Goal: Information Seeking & Learning: Get advice/opinions

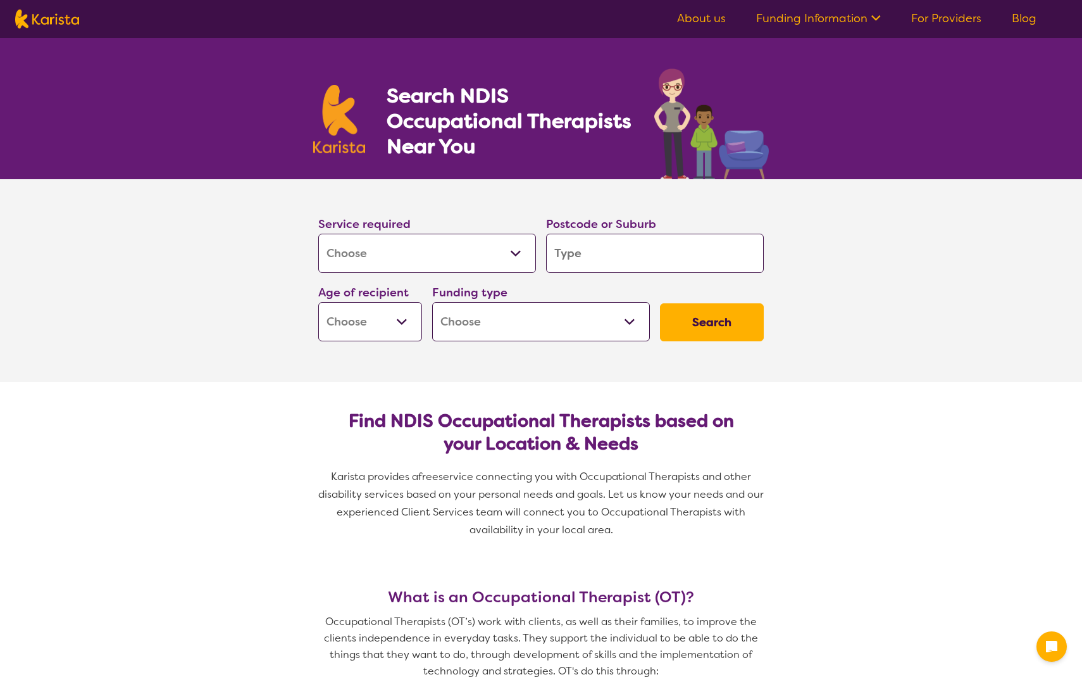
select select "[MEDICAL_DATA]"
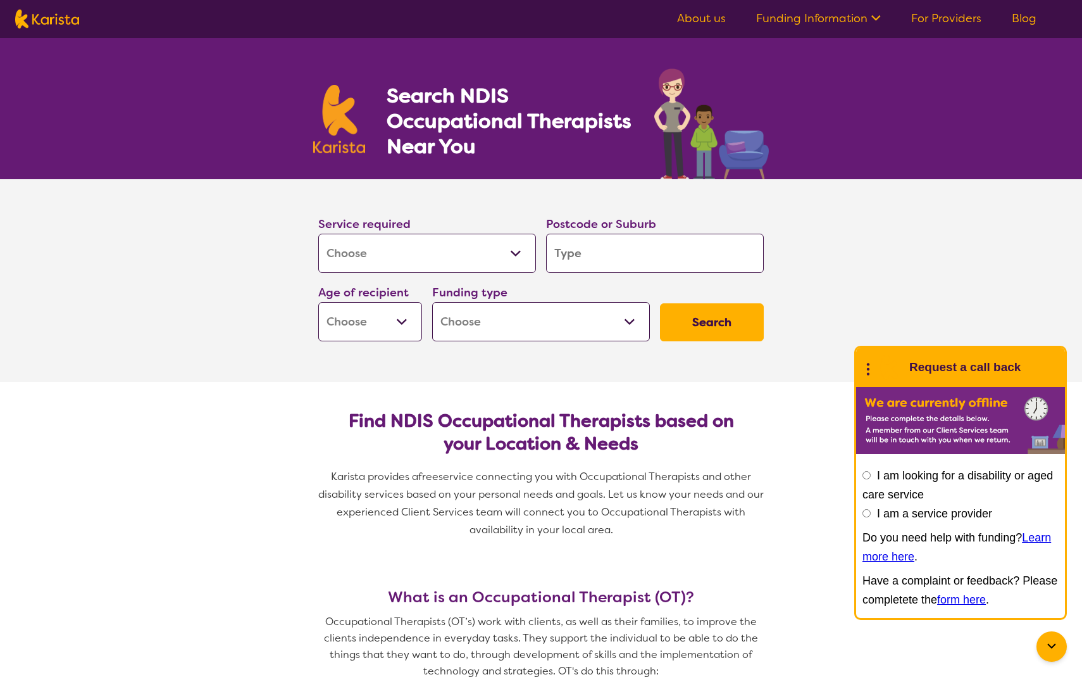
click at [601, 239] on input "search" at bounding box center [655, 253] width 218 height 39
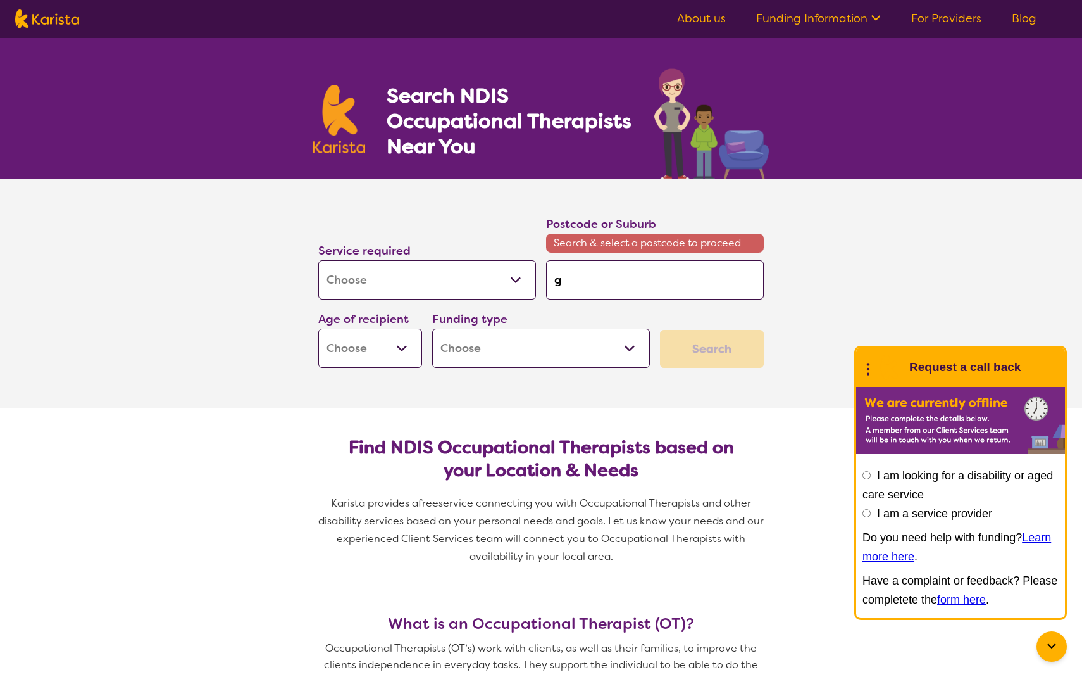
type input "g"
type input "gr"
type input "gra"
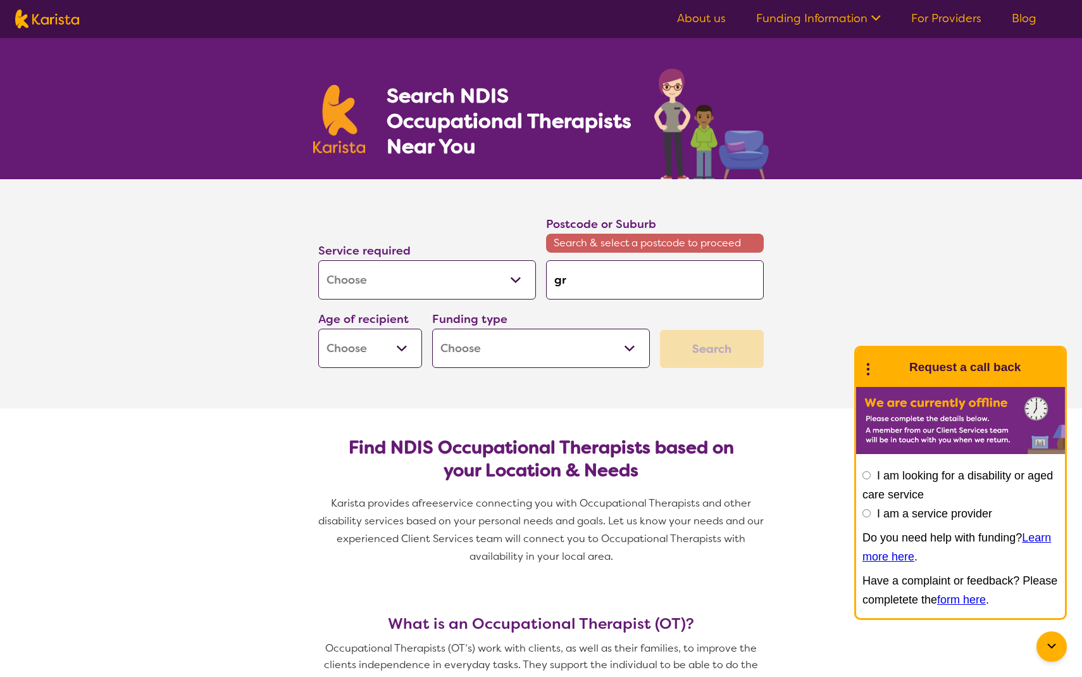
type input "gra"
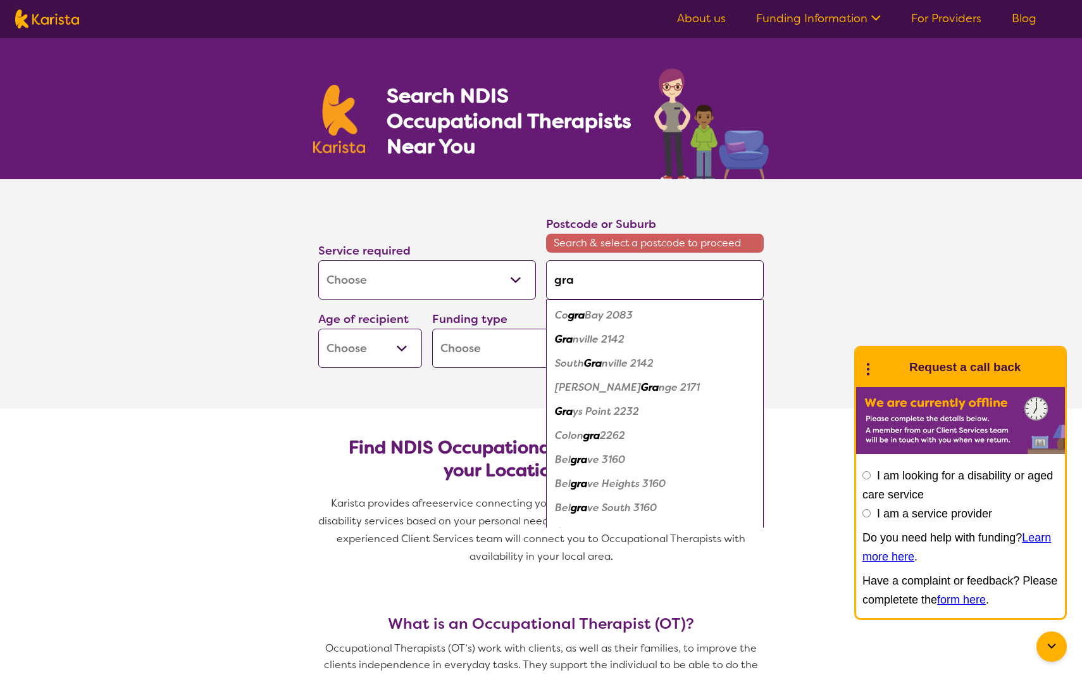
click at [590, 339] on em "nville 2142" at bounding box center [599, 338] width 52 height 13
type input "2142"
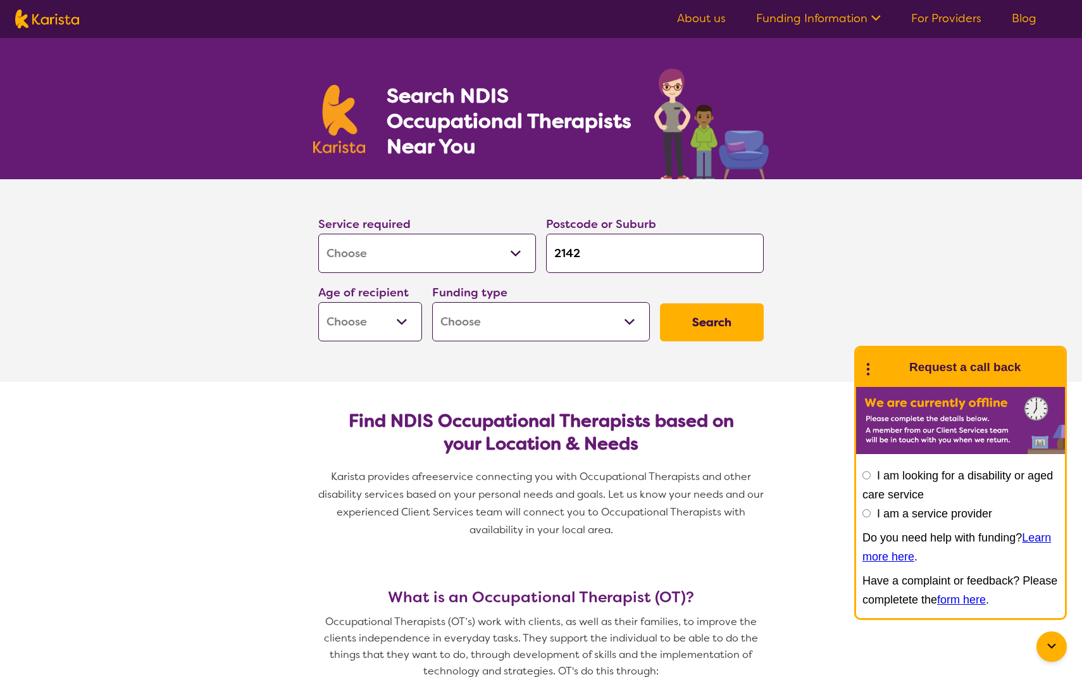
click at [384, 314] on select "Early Childhood - 0 to 9 Child - 10 to 11 Adolescent - 12 to 17 Adult - 18 to 6…" at bounding box center [370, 321] width 104 height 39
click at [359, 337] on select "Early Childhood - 0 to 9 Child - 10 to 11 Adolescent - 12 to 17 Adult - 18 to 6…" at bounding box center [370, 321] width 104 height 39
select select "AD"
click at [318, 302] on select "Early Childhood - 0 to 9 Child - 10 to 11 Adolescent - 12 to 17 Adult - 18 to 6…" at bounding box center [370, 321] width 104 height 39
select select "AD"
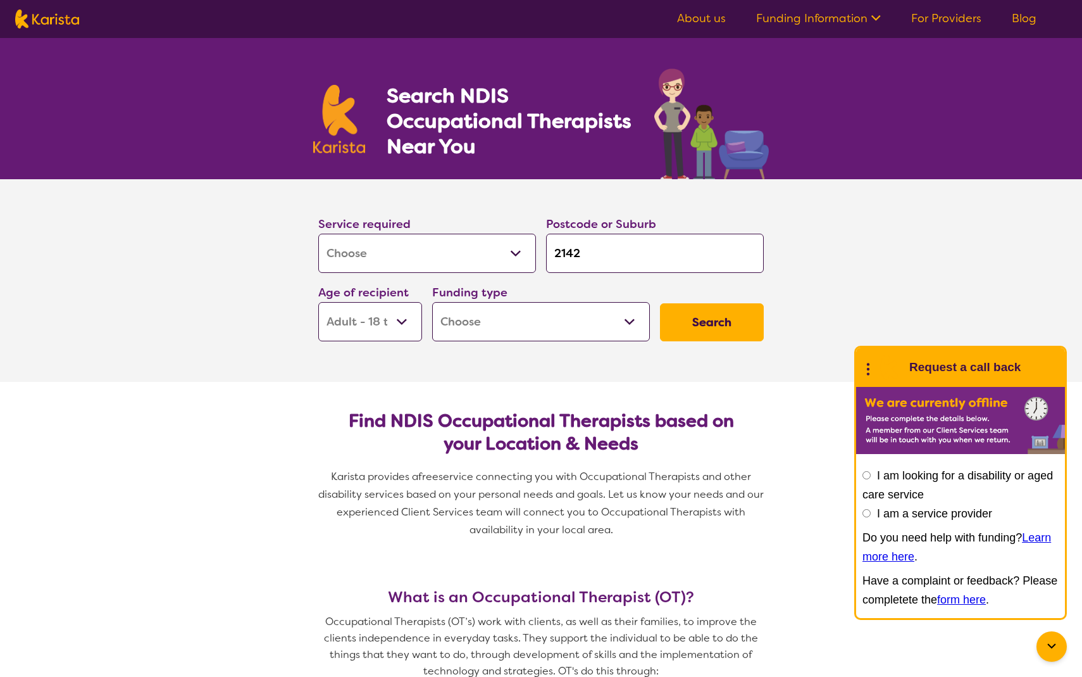
click at [511, 320] on select "Home Care Package (HCP) National Disability Insurance Scheme (NDIS) I don't know" at bounding box center [541, 321] width 218 height 39
select select "NDIS"
click at [432, 302] on select "Home Care Package (HCP) National Disability Insurance Scheme (NDIS) I don't know" at bounding box center [541, 321] width 218 height 39
select select "NDIS"
click at [699, 307] on button "Search" at bounding box center [712, 322] width 104 height 38
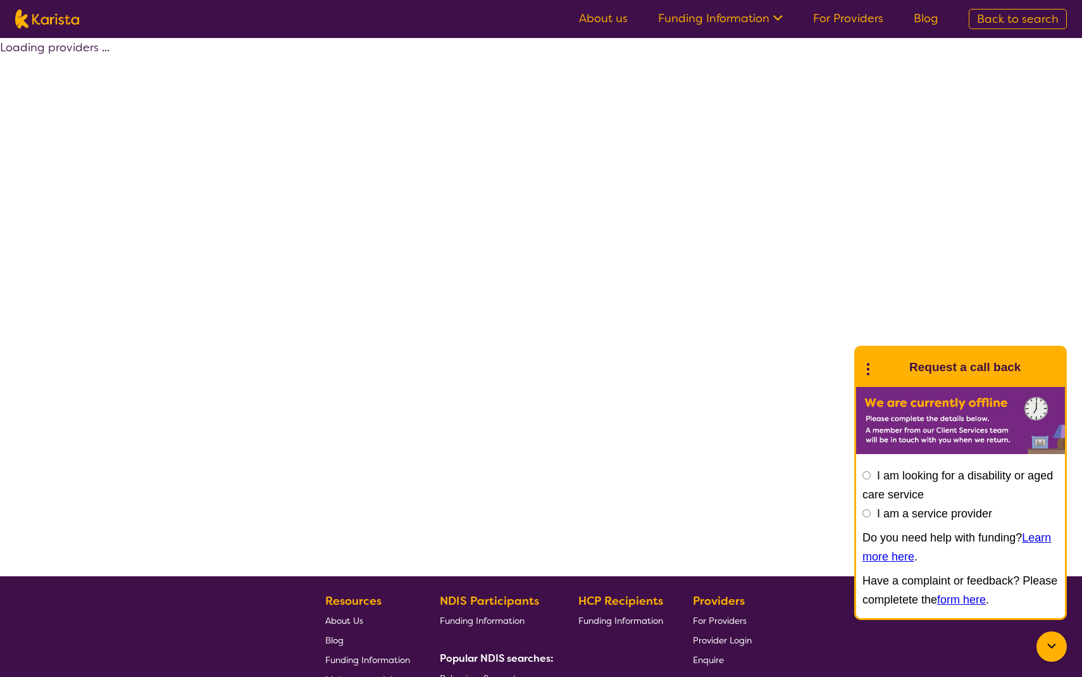
select select "by_score"
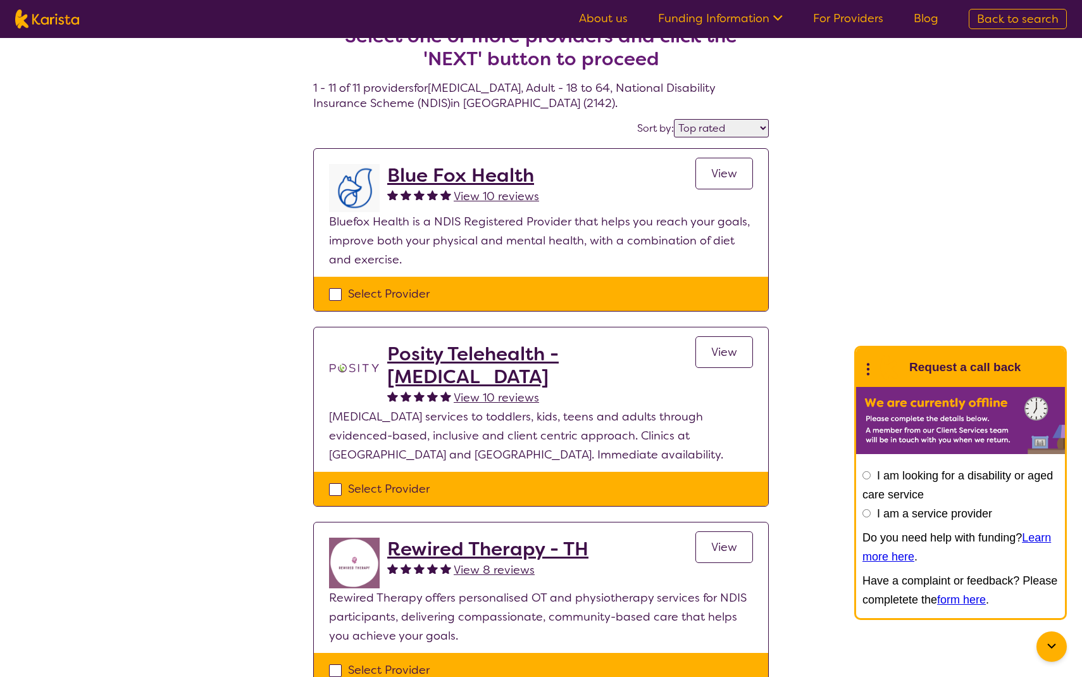
scroll to position [30, 0]
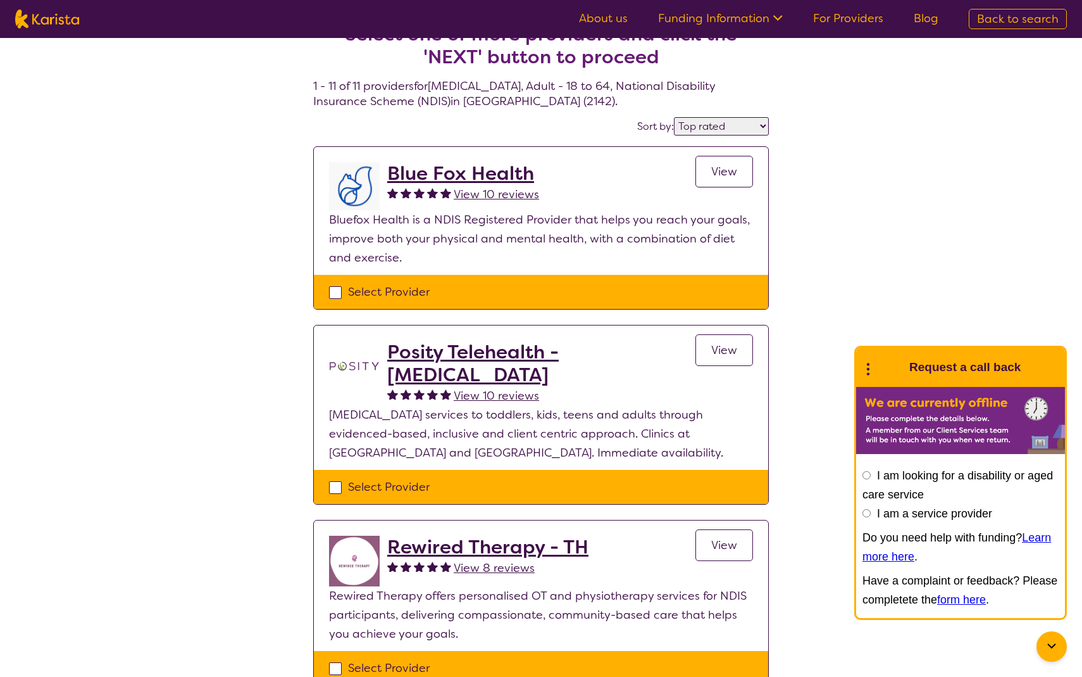
click at [710, 169] on link "View" at bounding box center [725, 172] width 58 height 32
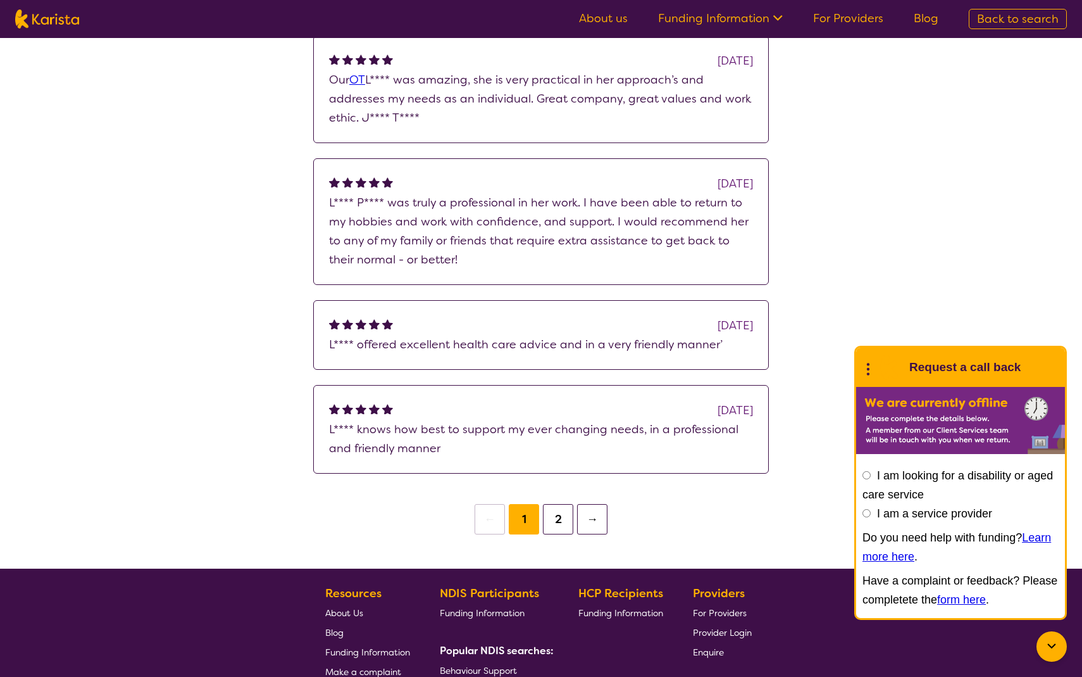
scroll to position [852, 0]
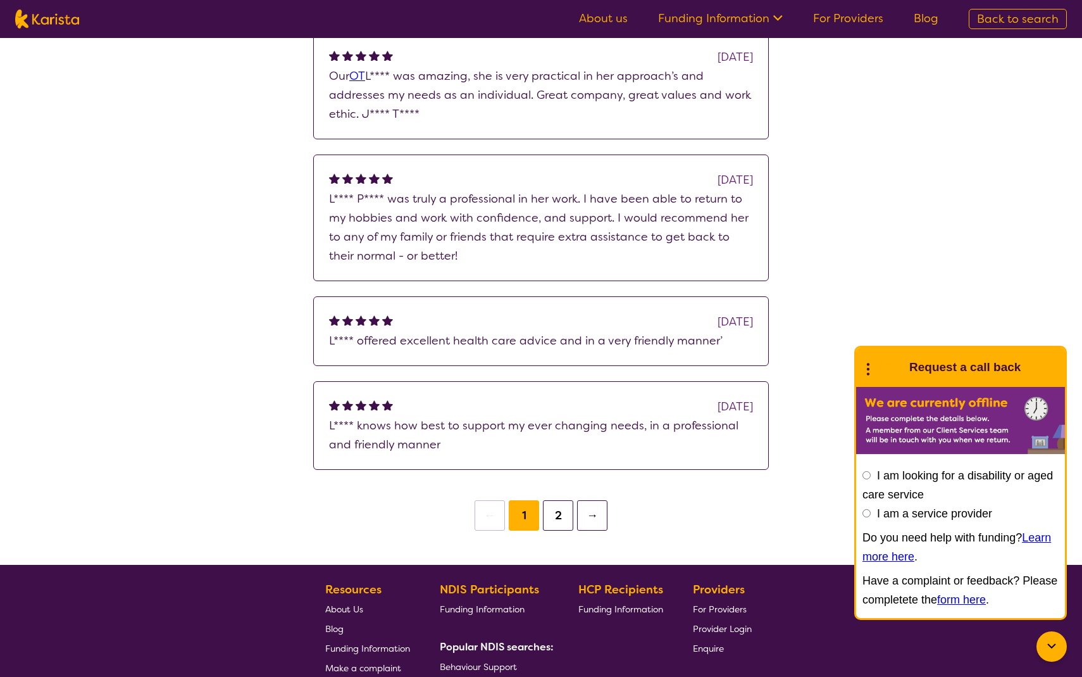
click at [556, 506] on button "2" at bounding box center [558, 515] width 30 height 30
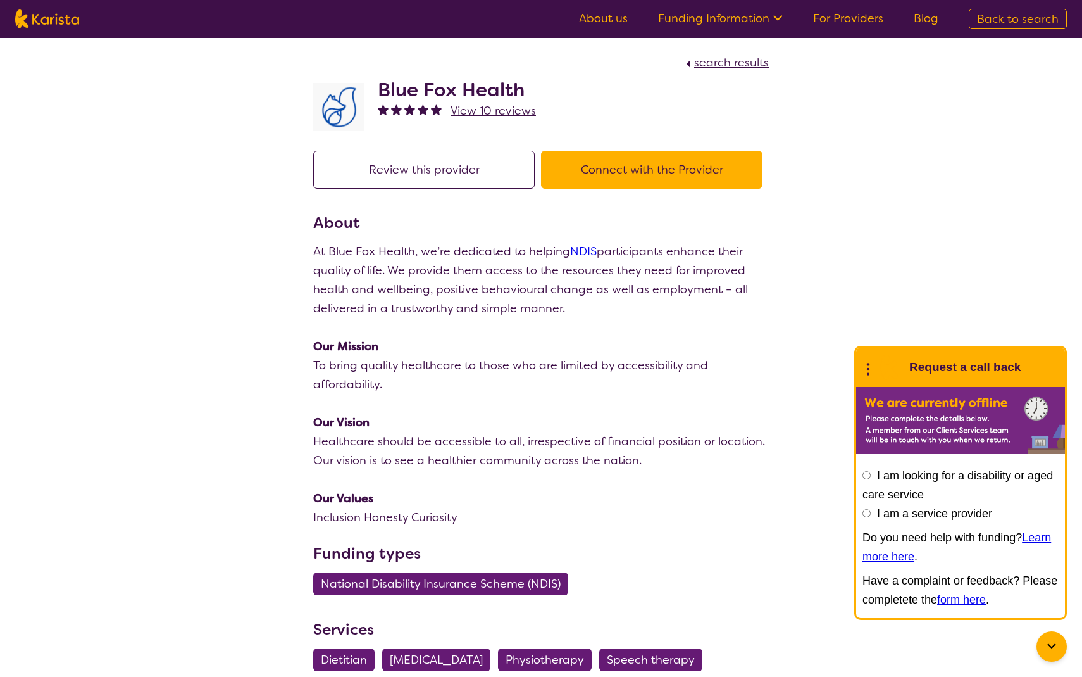
click at [395, 86] on h2 "Blue Fox Health" at bounding box center [457, 89] width 158 height 23
drag, startPoint x: 395, startPoint y: 86, endPoint x: 493, endPoint y: 90, distance: 98.2
click at [493, 91] on h2 "Blue Fox Health" at bounding box center [457, 89] width 158 height 23
copy h2 "Blue Fox Health"
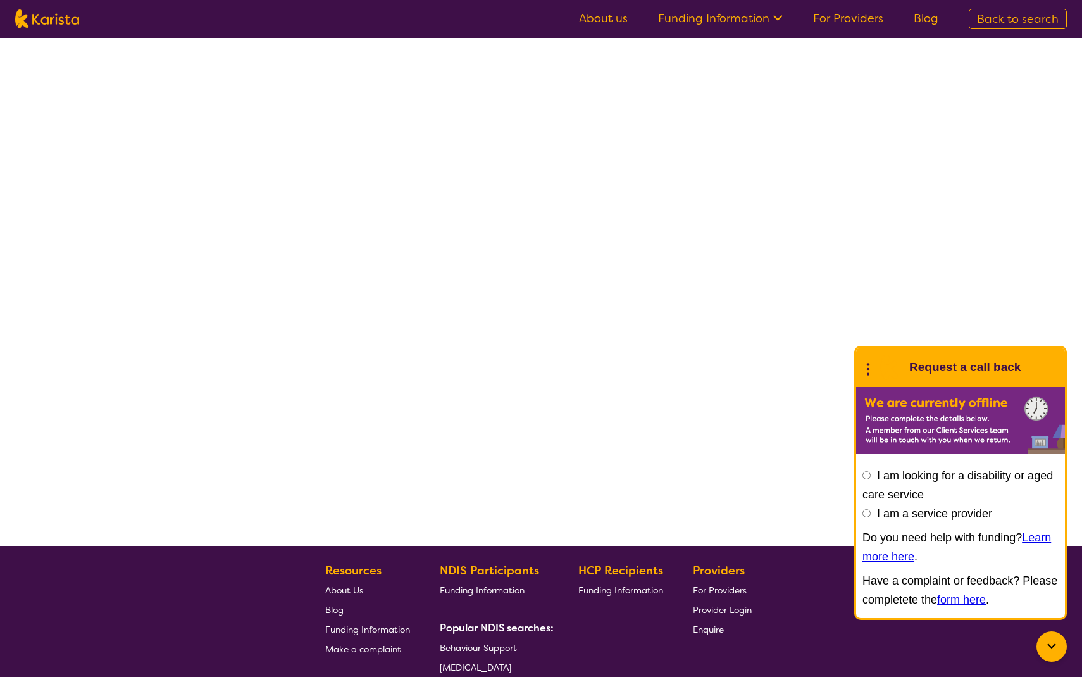
select select "by_score"
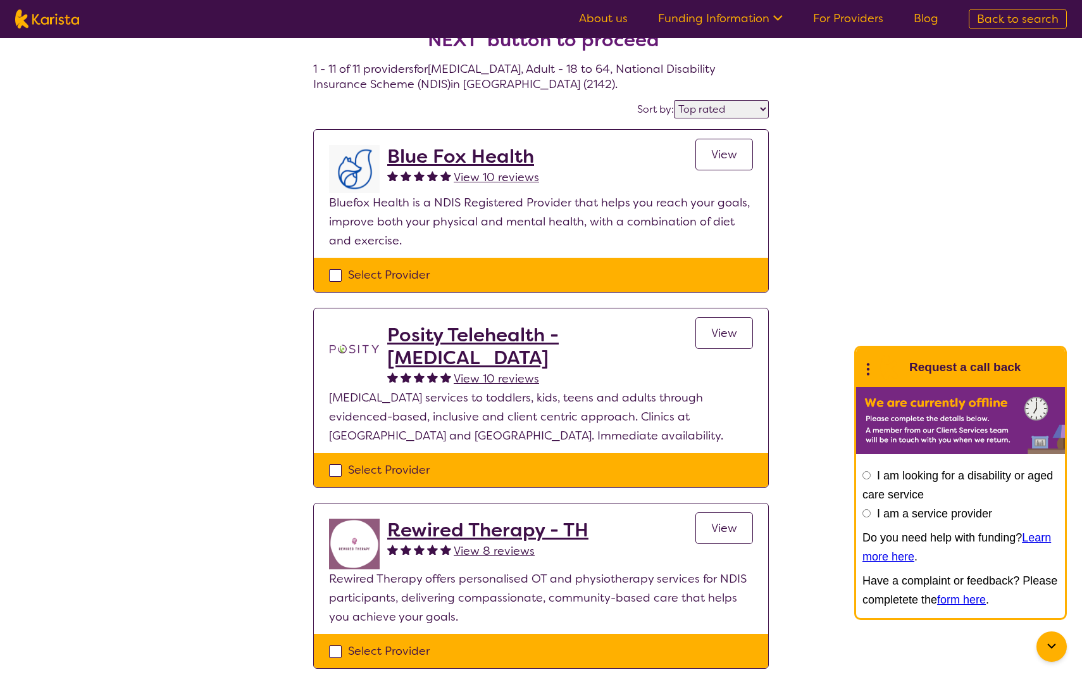
scroll to position [48, 0]
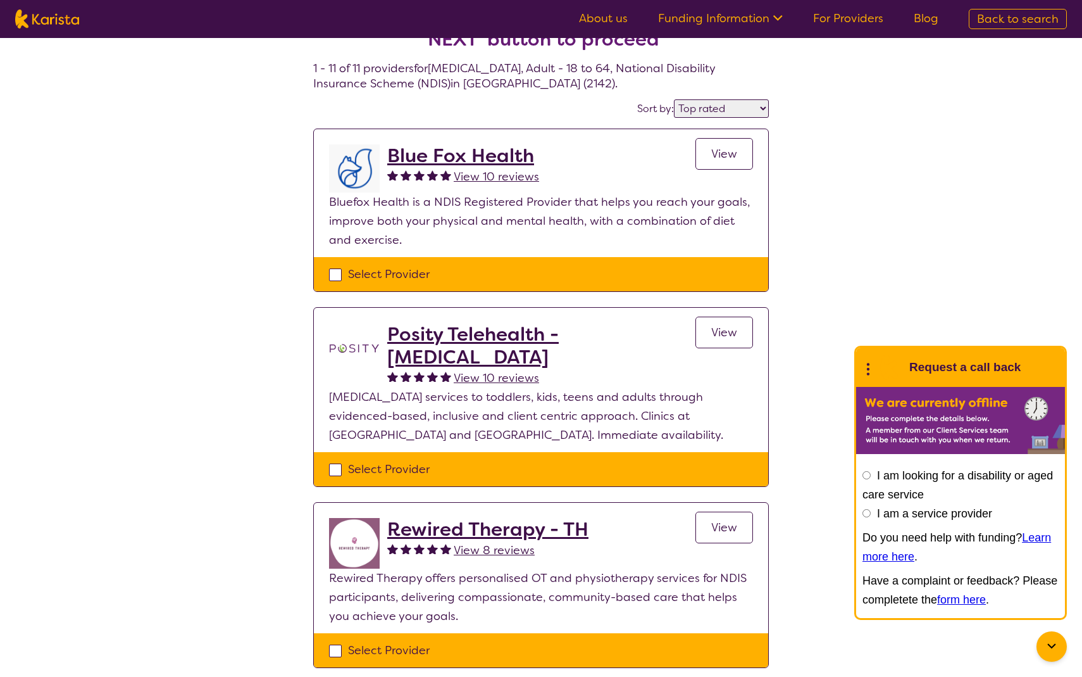
click at [454, 332] on h2 "Posity Telehealth - [MEDICAL_DATA]" at bounding box center [541, 346] width 308 height 46
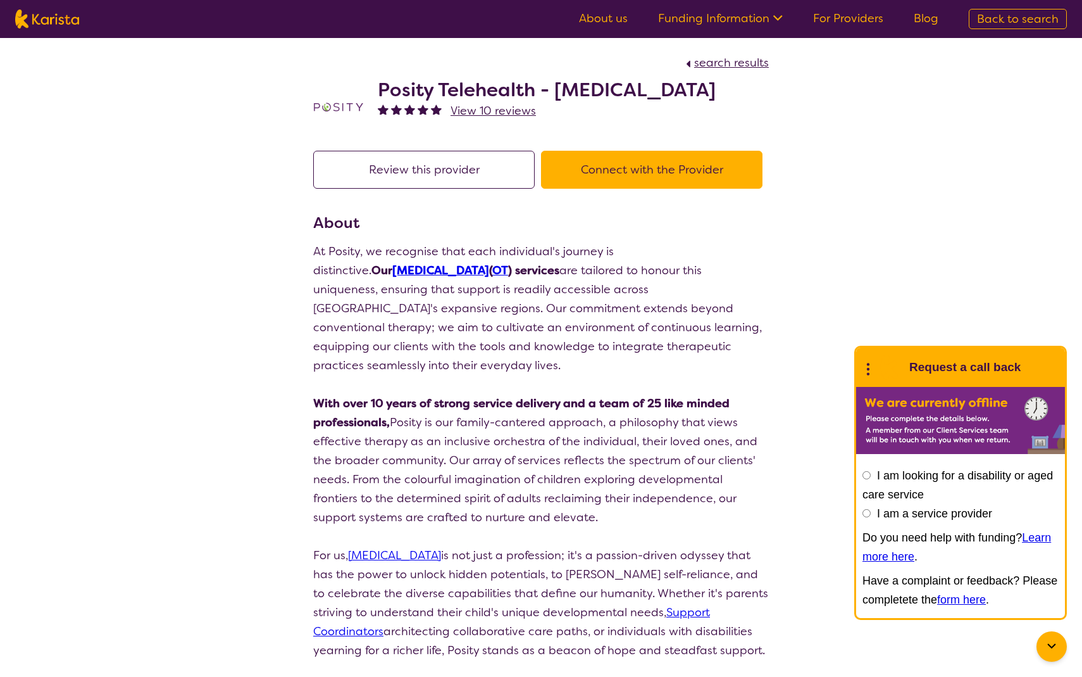
click at [582, 172] on button "Connect with the Provider" at bounding box center [652, 170] width 222 height 38
click at [431, 171] on button "Review this provider" at bounding box center [424, 170] width 222 height 38
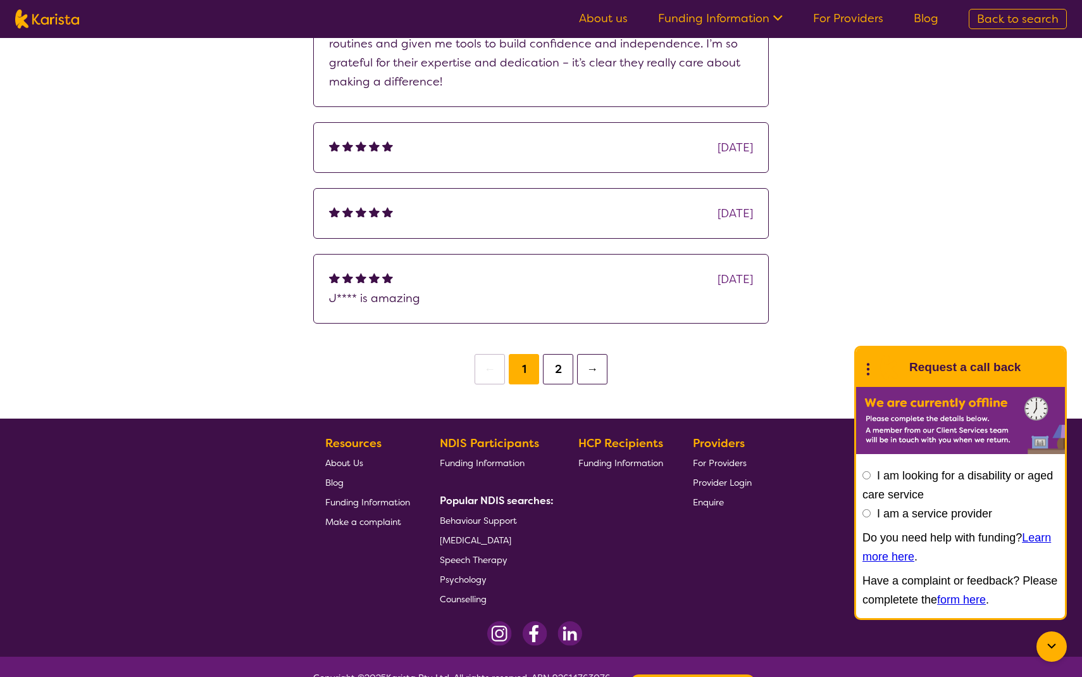
scroll to position [1678, 0]
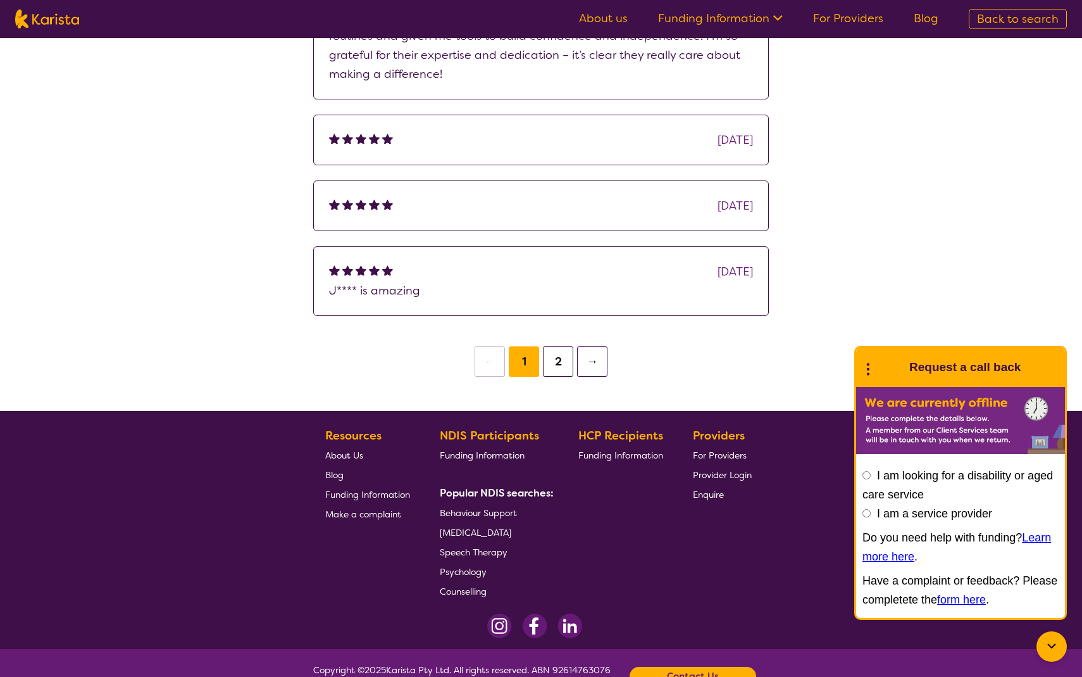
click at [566, 346] on button "2" at bounding box center [558, 361] width 30 height 30
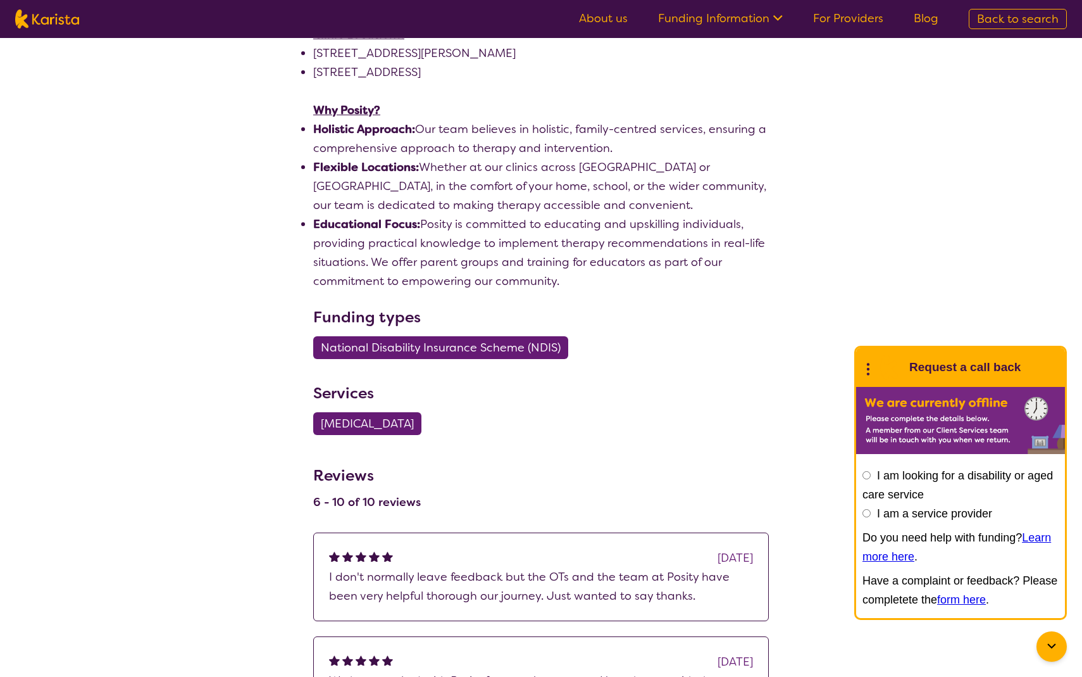
scroll to position [981, 0]
